Goal: Task Accomplishment & Management: Manage account settings

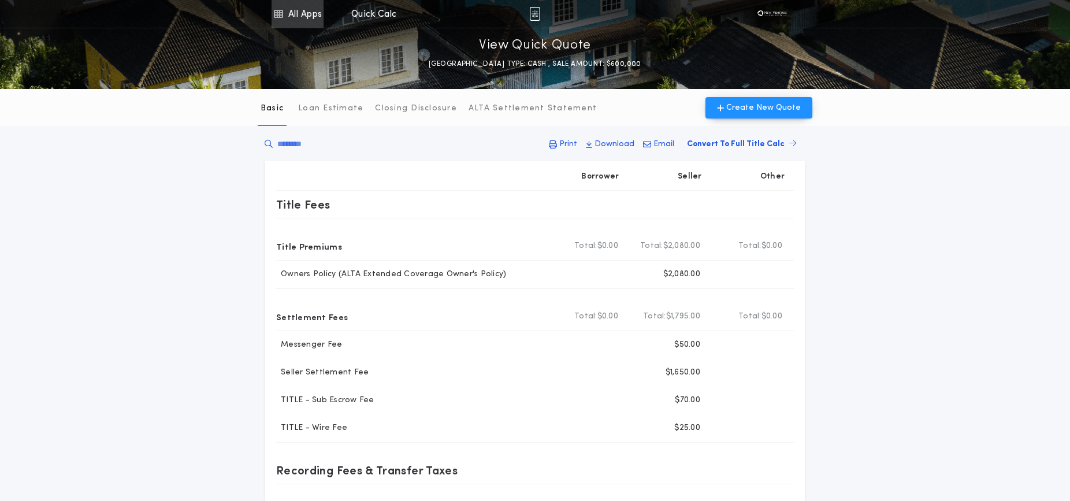
click at [290, 12] on link "All Apps" at bounding box center [297, 14] width 52 height 28
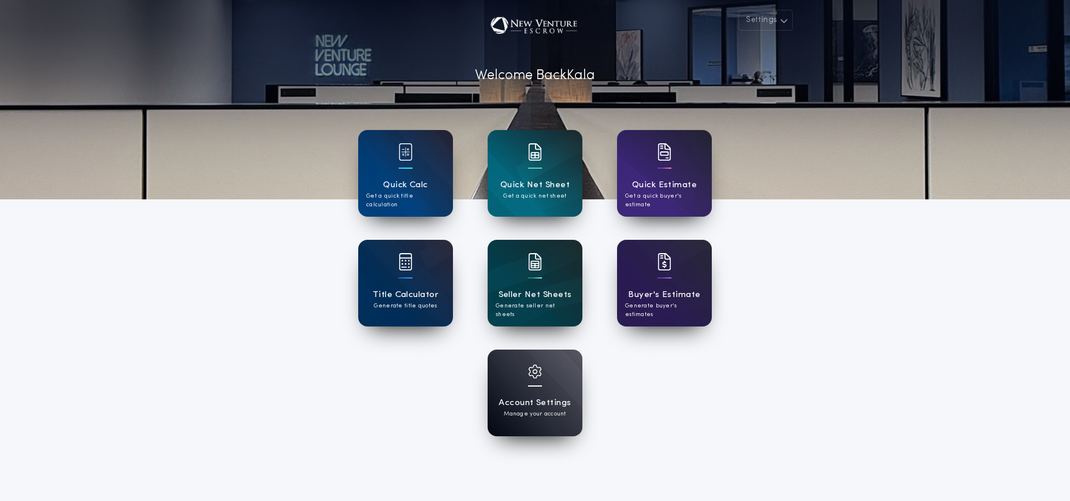
click at [509, 272] on div "Seller Net Sheets Generate seller net sheets" at bounding box center [535, 283] width 95 height 87
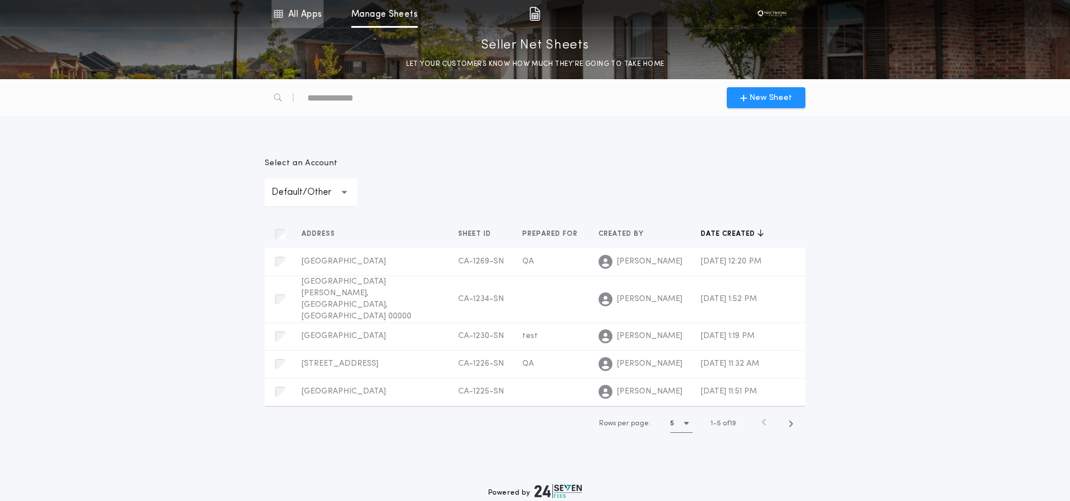
click at [301, 5] on link "All Apps" at bounding box center [297, 14] width 52 height 28
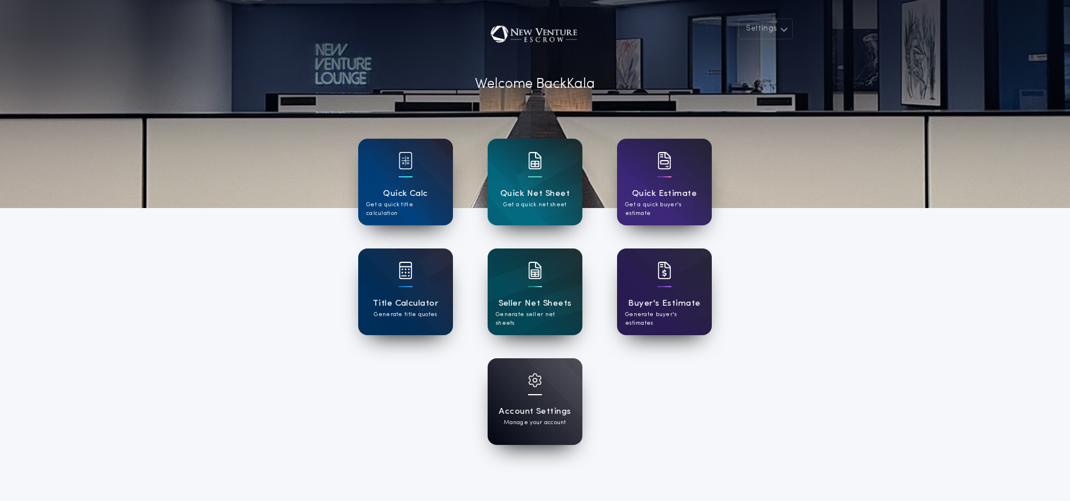
click at [509, 395] on div "Account Settings Manage your account" at bounding box center [535, 401] width 95 height 87
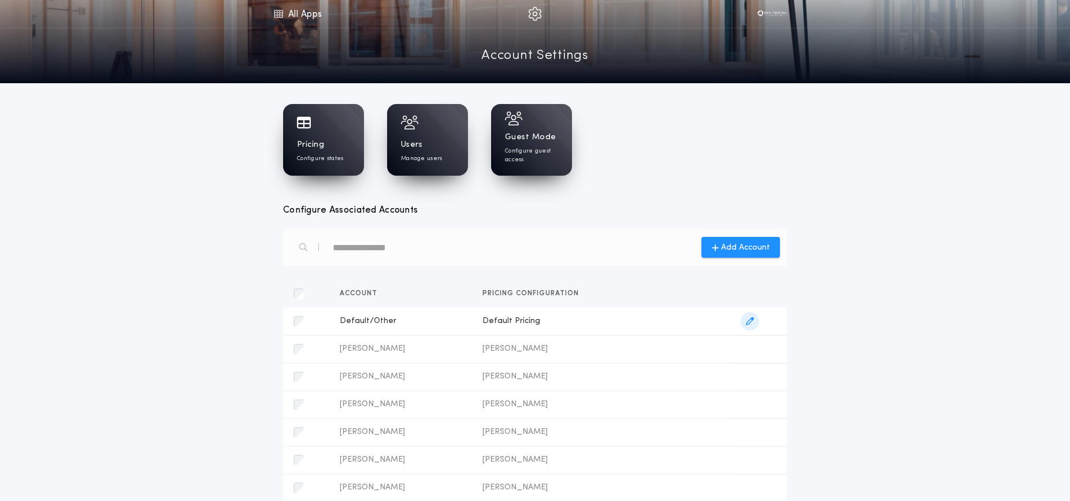
drag, startPoint x: 427, startPoint y: 318, endPoint x: 456, endPoint y: 321, distance: 29.0
click at [427, 318] on span "Default/Other" at bounding box center [402, 321] width 124 height 12
click at [743, 321] on span "button" at bounding box center [750, 321] width 18 height 18
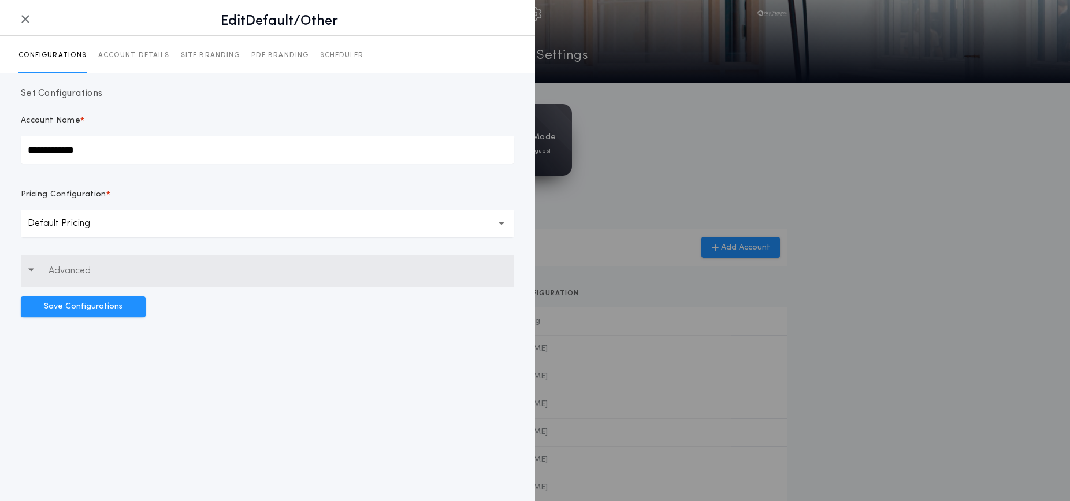
click at [76, 270] on p "Advanced" at bounding box center [70, 271] width 42 height 14
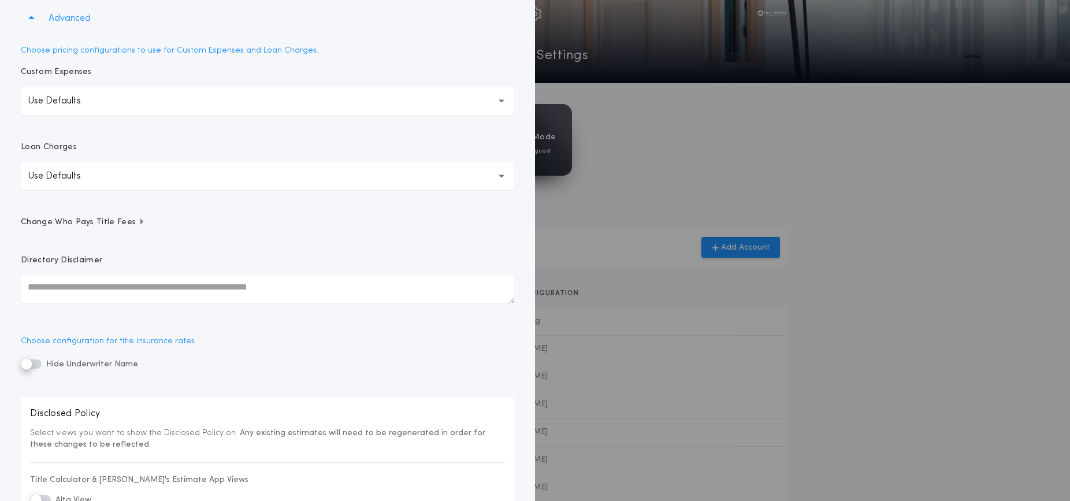
scroll to position [300, 0]
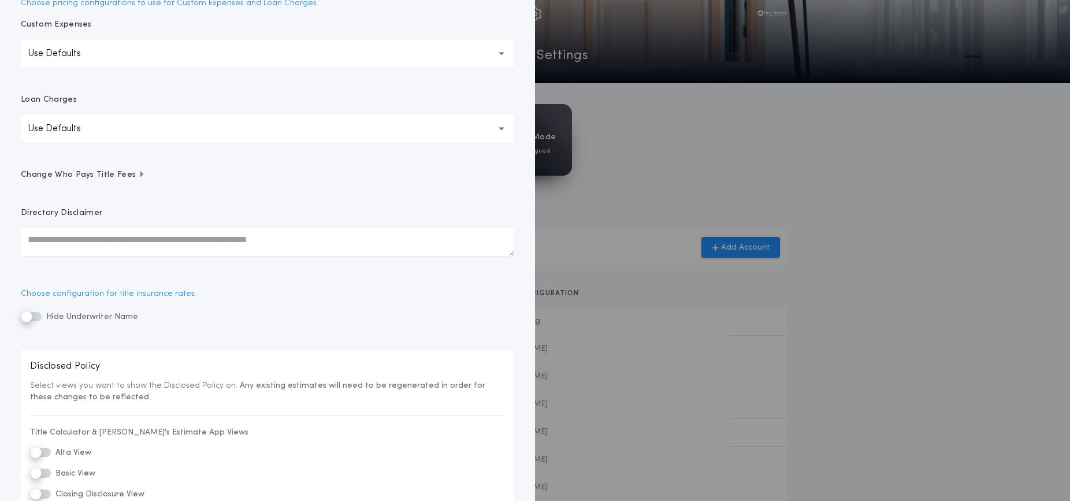
click at [110, 175] on span "Change Who Pays Title Fees" at bounding box center [83, 175] width 124 height 12
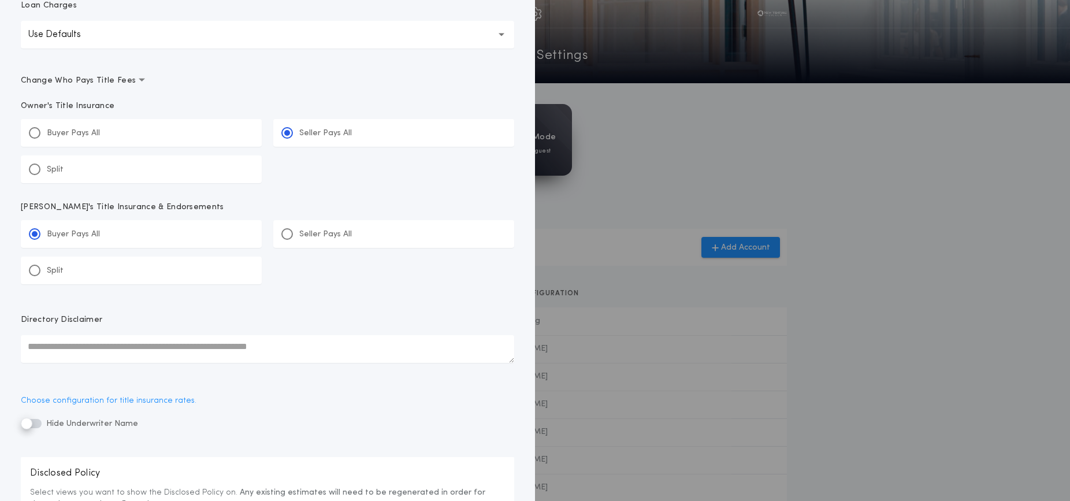
scroll to position [384, 0]
